Goal: Task Accomplishment & Management: Complete application form

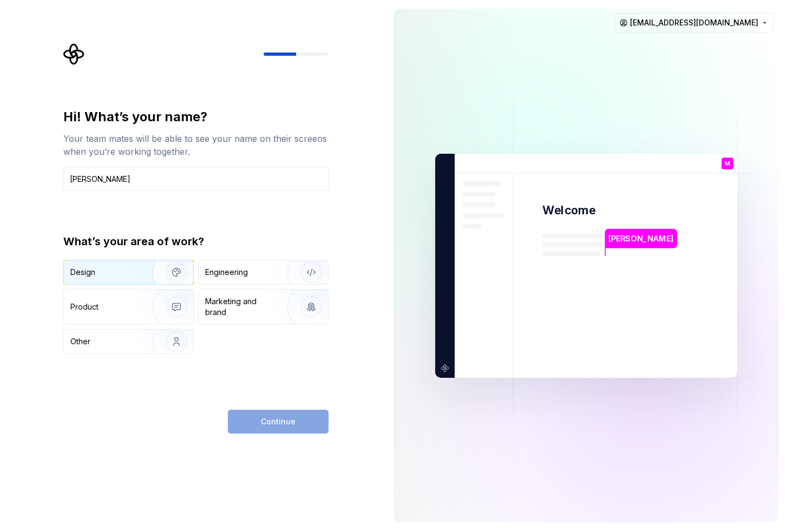
click at [123, 270] on div "Design" at bounding box center [104, 272] width 68 height 11
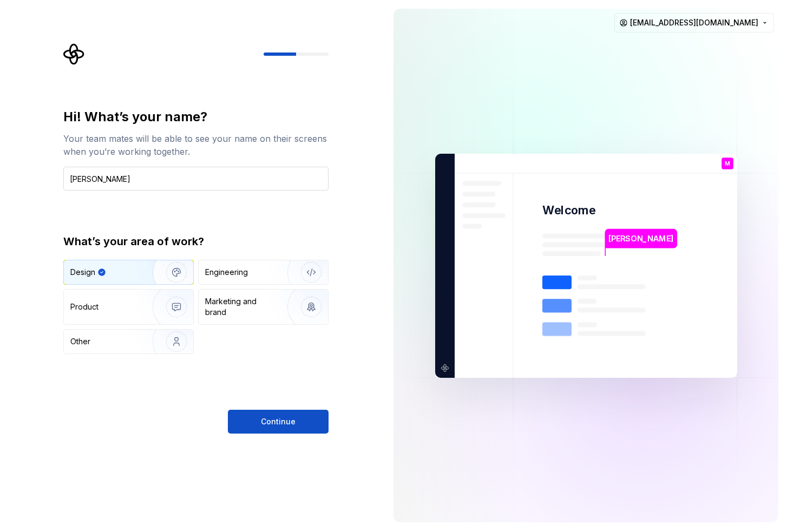
click at [80, 181] on input "Mike Kosiakov" at bounding box center [195, 179] width 265 height 24
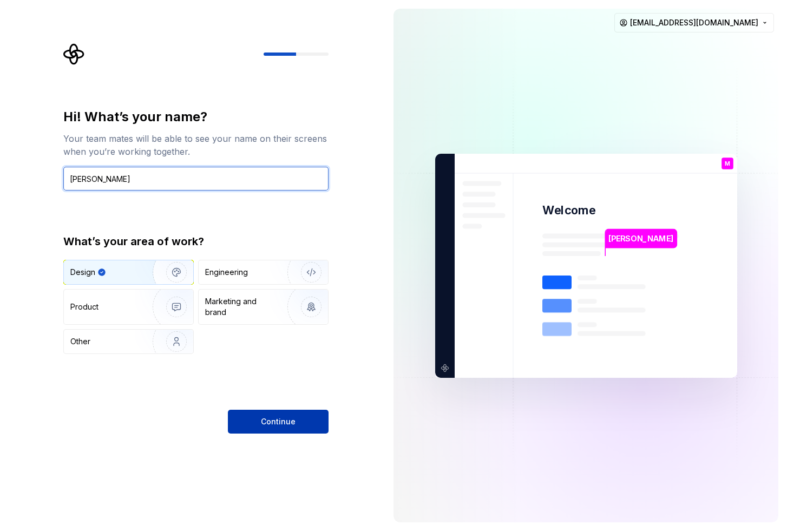
type input "Mykhailo Kosiakov"
click at [252, 417] on button "Continue" at bounding box center [278, 422] width 101 height 24
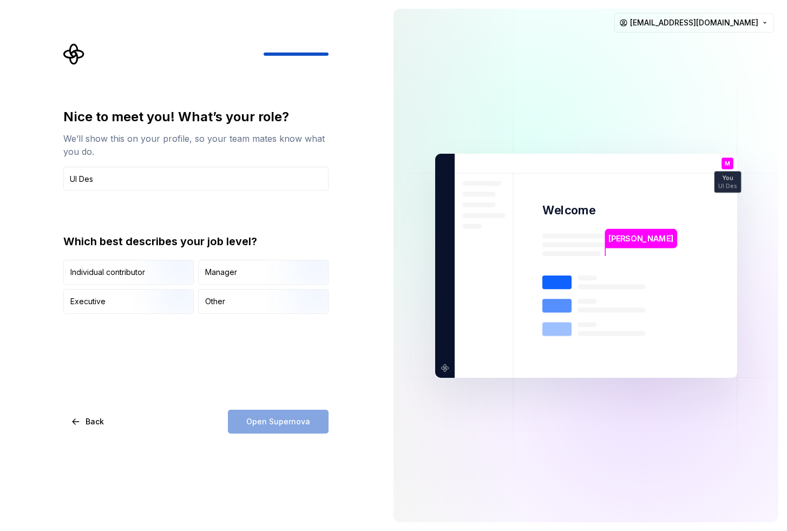
type input "UI Desi"
paste input "Pixel Shepherd"
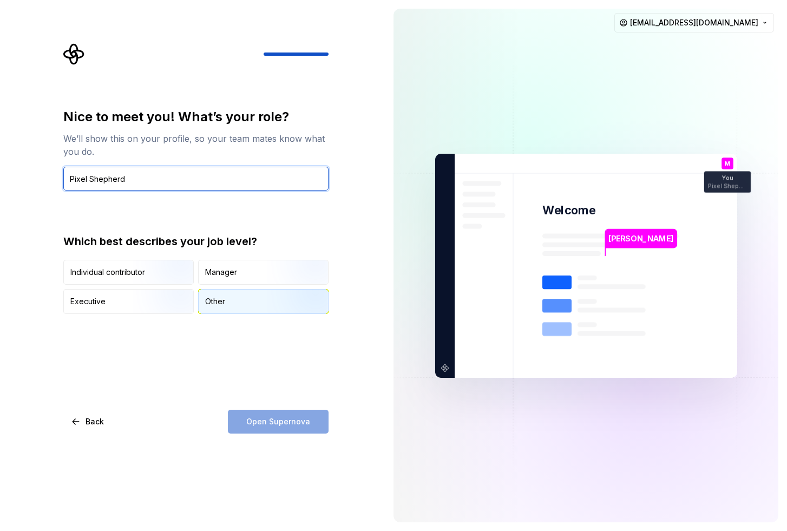
type input "Pixel Shepherd"
click at [237, 297] on div "Other" at bounding box center [263, 302] width 129 height 24
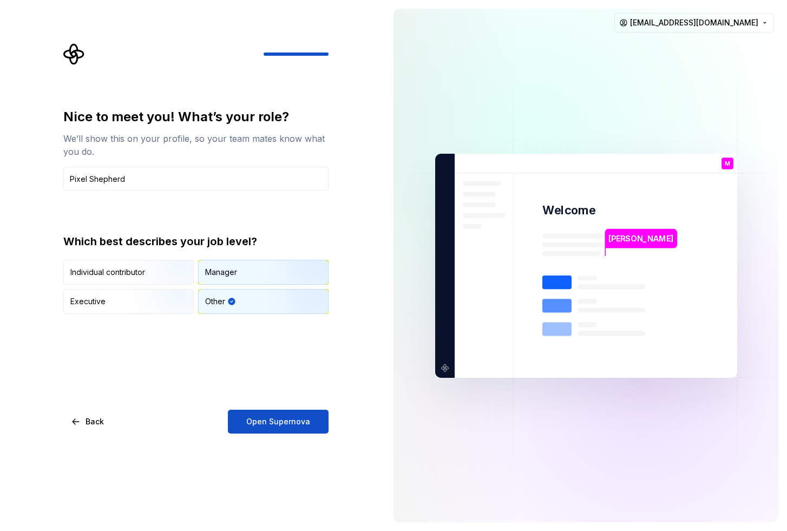
click at [239, 277] on div "Manager" at bounding box center [263, 272] width 129 height 24
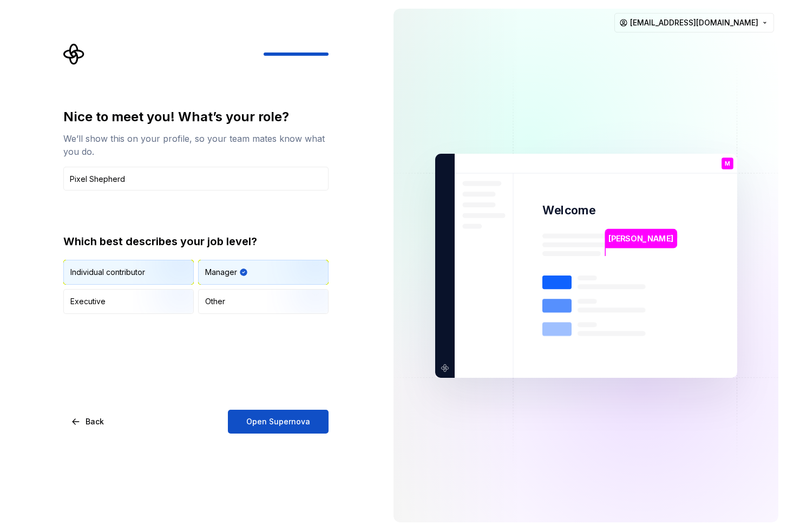
click at [158, 270] on img "button" at bounding box center [167, 286] width 69 height 73
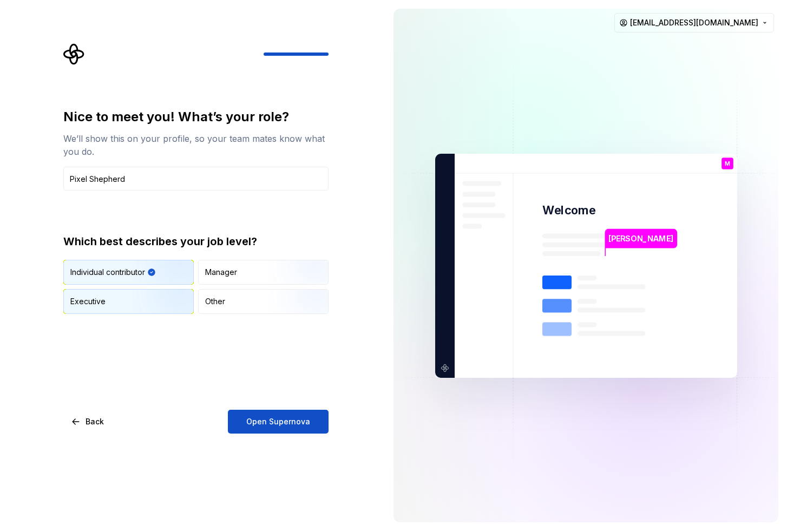
click at [150, 300] on img "button" at bounding box center [167, 315] width 69 height 73
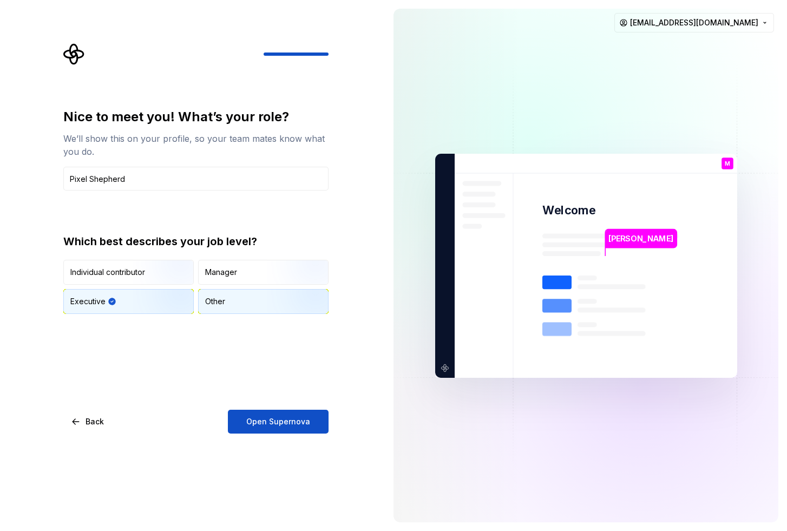
click at [240, 299] on div "Other" at bounding box center [263, 302] width 129 height 24
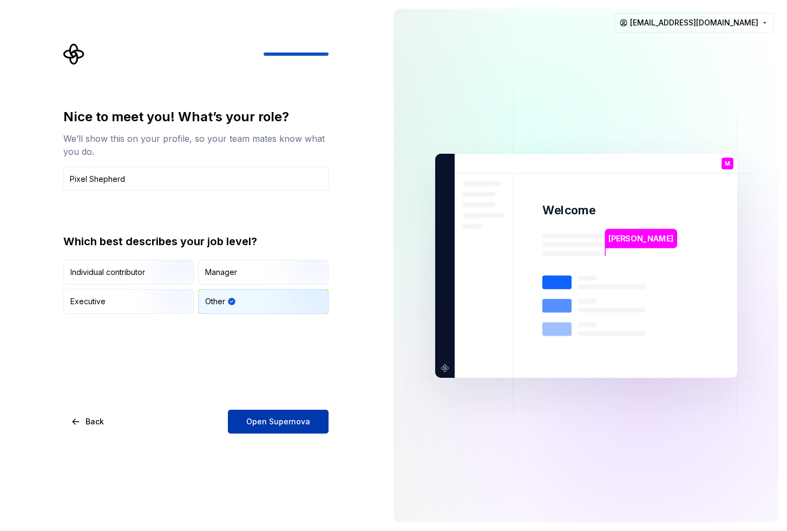
click at [282, 422] on span "Open Supernova" at bounding box center [278, 421] width 64 height 11
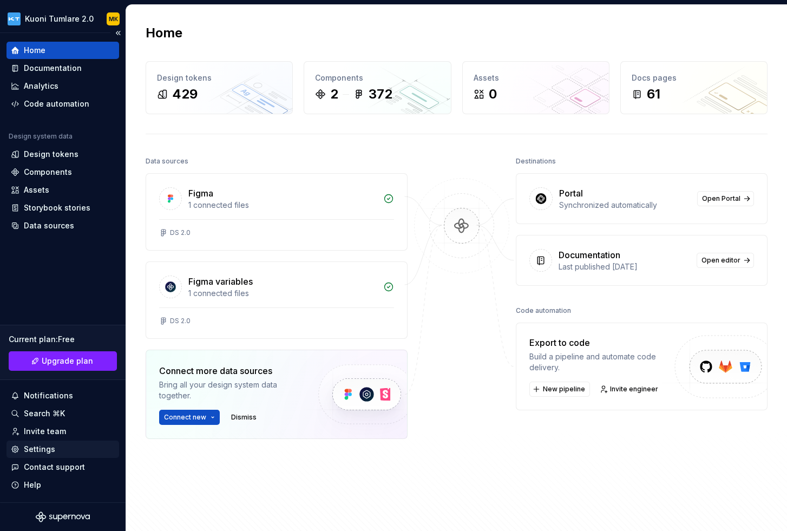
click at [35, 448] on div "Settings" at bounding box center [39, 449] width 31 height 11
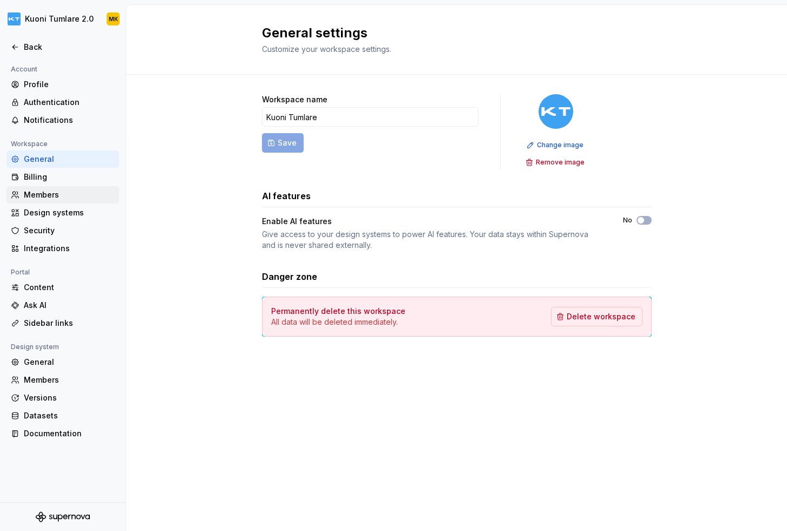
click at [57, 194] on div "Members" at bounding box center [69, 194] width 91 height 11
